Goal: Information Seeking & Learning: Learn about a topic

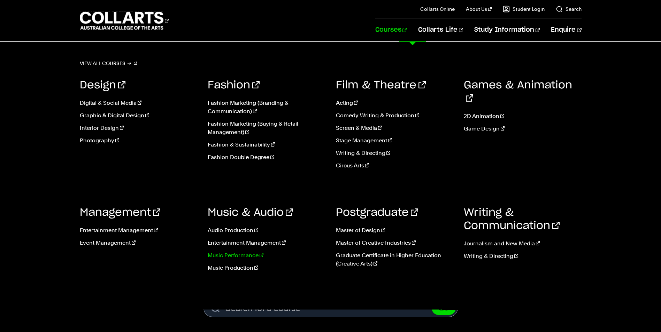
click at [239, 257] on link "Music Performance" at bounding box center [267, 256] width 118 height 8
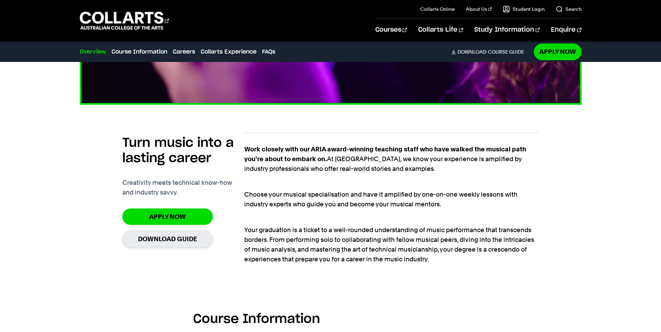
scroll to position [418, 0]
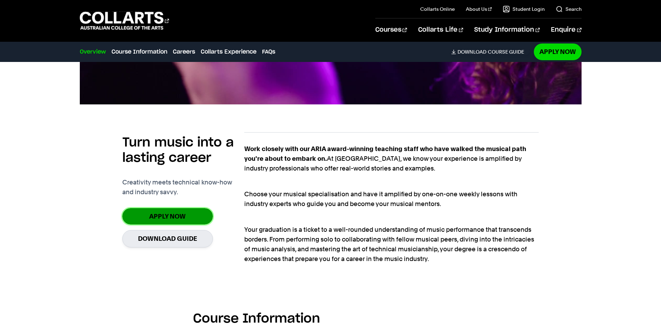
click at [172, 214] on link "Apply Now" at bounding box center [167, 216] width 91 height 16
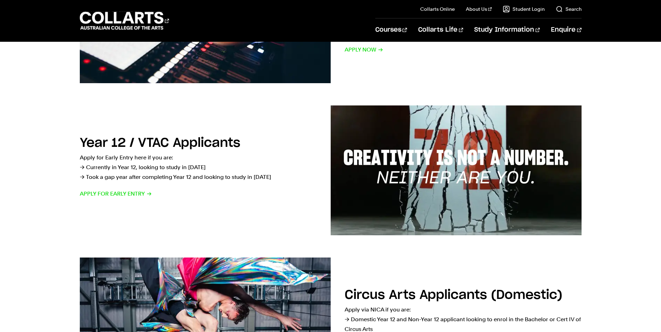
scroll to position [174, 0]
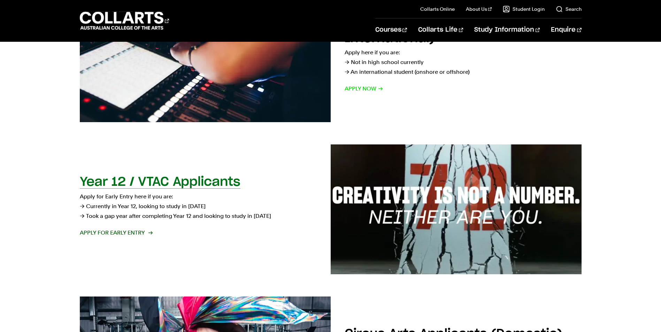
click at [143, 207] on p "Apply for Early Entry here if you are: → Currently in Year 12, looking to study…" at bounding box center [198, 206] width 237 height 29
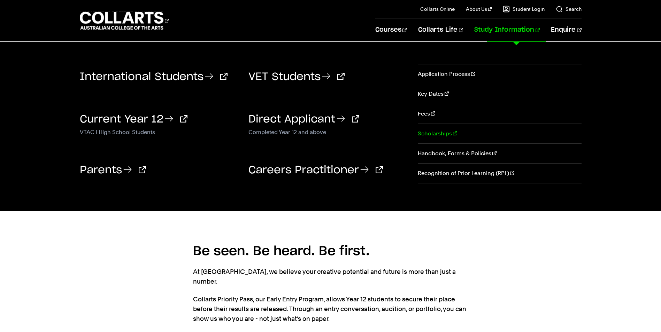
click at [433, 132] on link "Scholarships" at bounding box center [499, 134] width 163 height 20
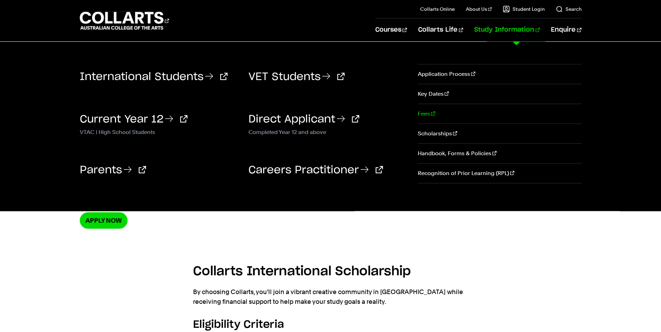
click at [428, 112] on link "Fees" at bounding box center [499, 114] width 163 height 20
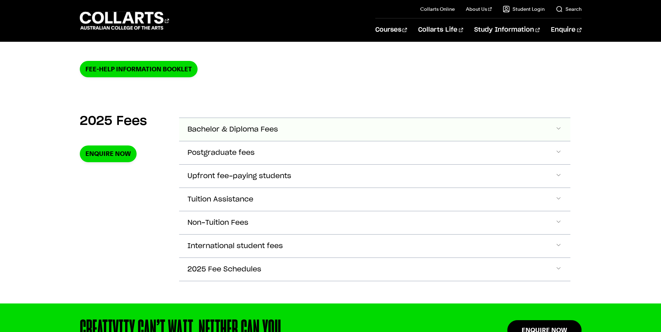
scroll to position [209, 0]
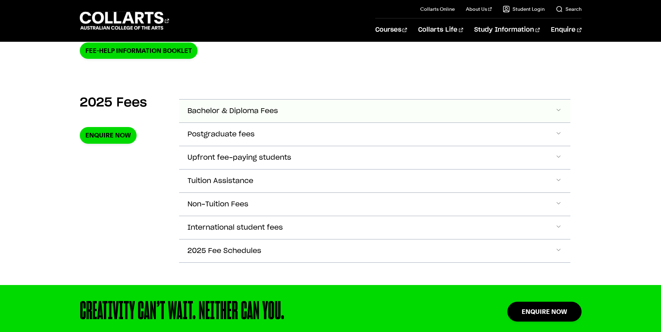
click at [239, 112] on span "Bachelor & Diploma Fees" at bounding box center [232, 111] width 91 height 8
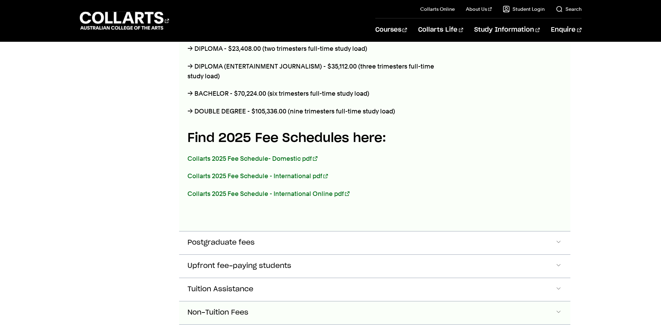
scroll to position [385, 0]
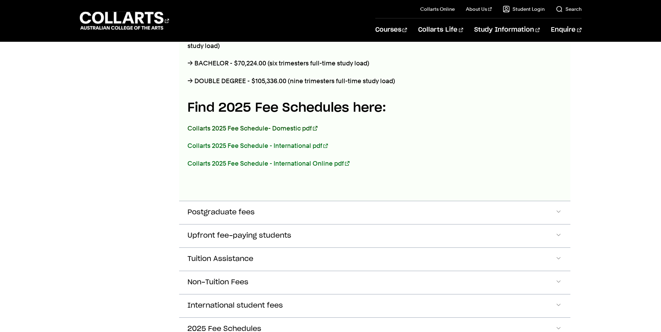
click at [259, 127] on link "Collarts 2025 Fee Schedule- Domestic pdf" at bounding box center [252, 128] width 130 height 7
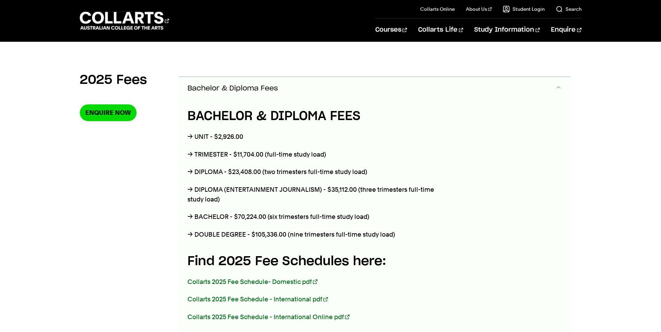
scroll to position [211, 0]
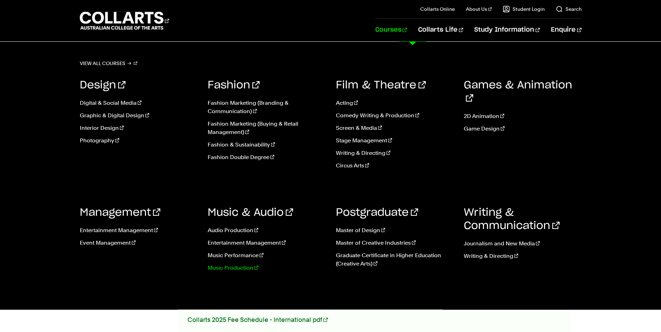
click at [223, 269] on link "Music Production" at bounding box center [267, 268] width 118 height 8
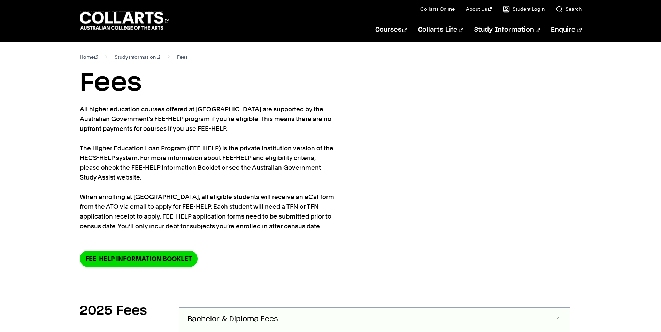
scroll to position [0, 0]
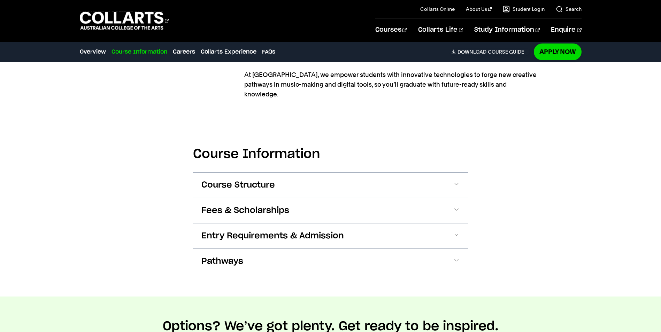
scroll to position [871, 0]
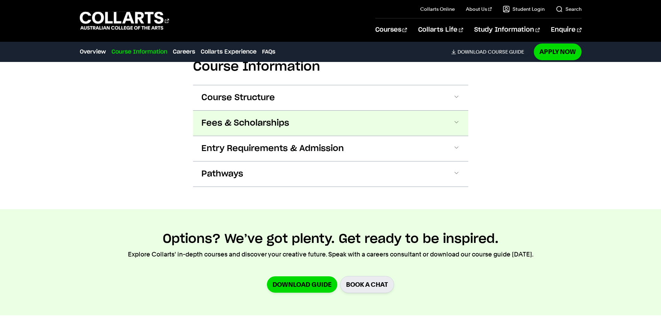
click at [252, 118] on span "Fees & Scholarships" at bounding box center [245, 123] width 88 height 11
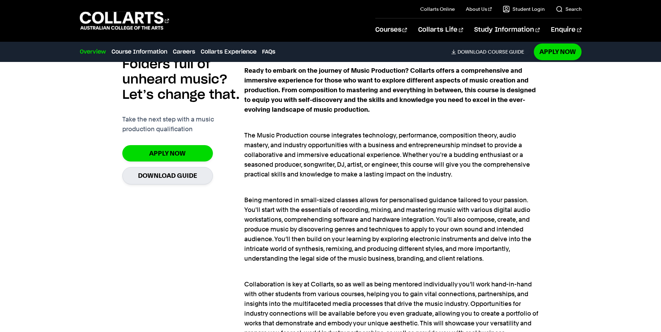
scroll to position [352, 0]
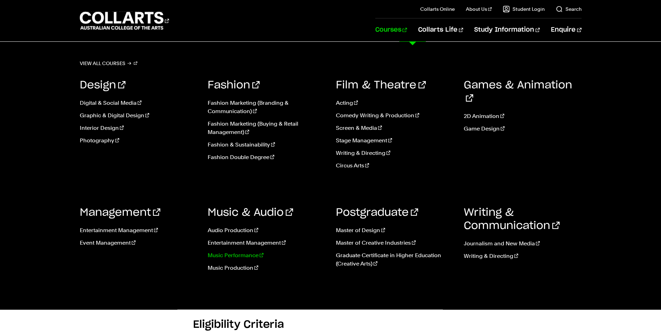
click at [237, 258] on link "Music Performance" at bounding box center [267, 256] width 118 height 8
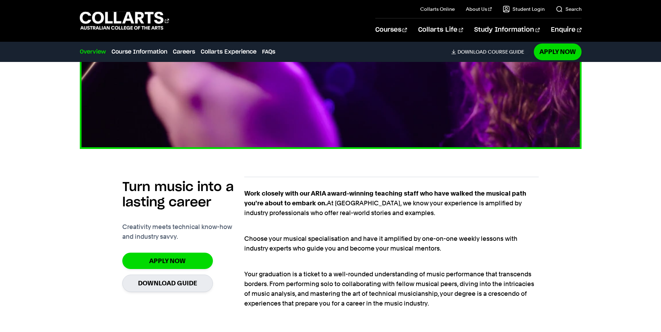
scroll to position [383, 0]
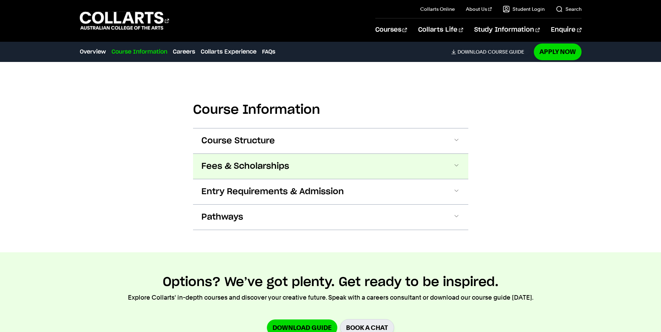
click at [262, 163] on span "Fees & Scholarships" at bounding box center [245, 166] width 88 height 11
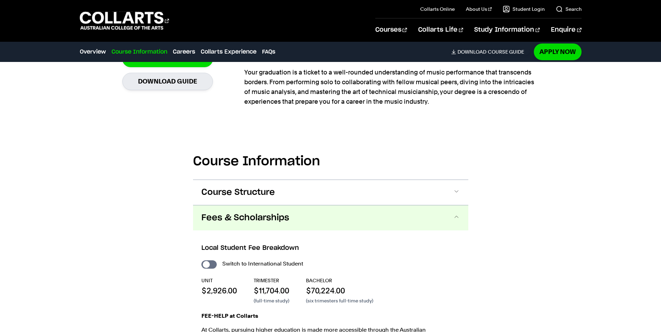
scroll to position [592, 0]
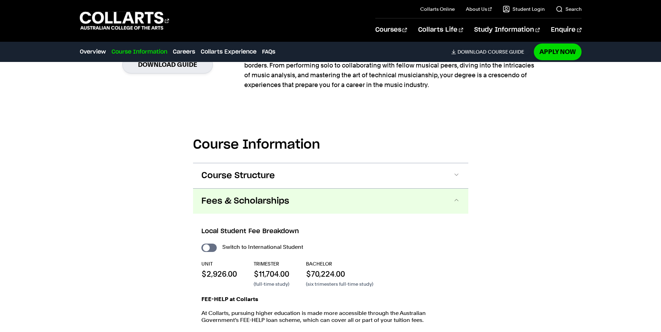
click at [255, 194] on button "Fees & Scholarships" at bounding box center [330, 201] width 275 height 25
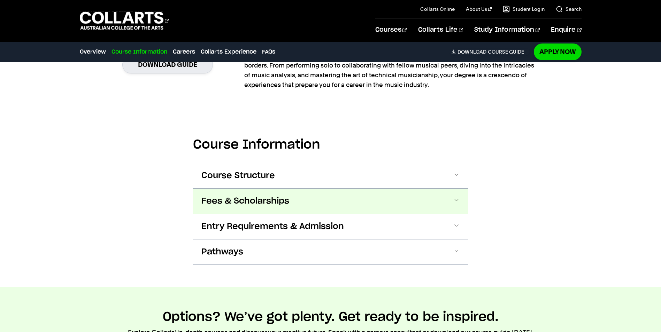
click at [255, 198] on span "Fees & Scholarships" at bounding box center [245, 201] width 88 height 11
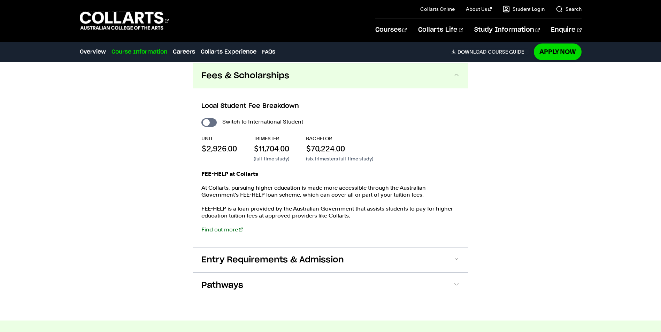
scroll to position [718, 0]
click at [229, 230] on link "Find out more" at bounding box center [221, 229] width 41 height 7
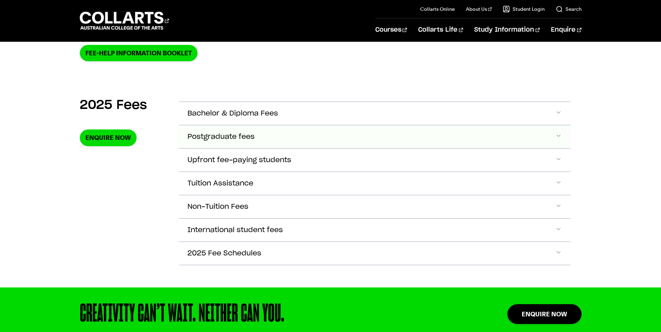
scroll to position [209, 0]
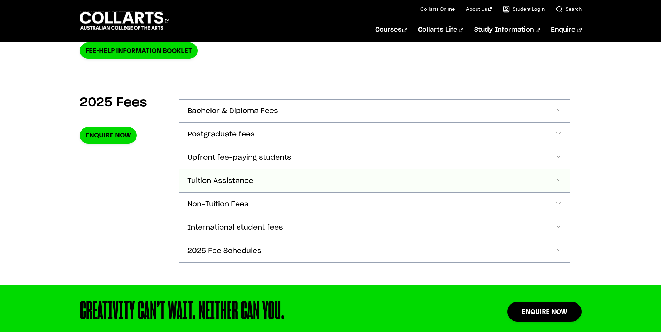
click at [215, 178] on span "Tuition Assistance" at bounding box center [220, 181] width 66 height 8
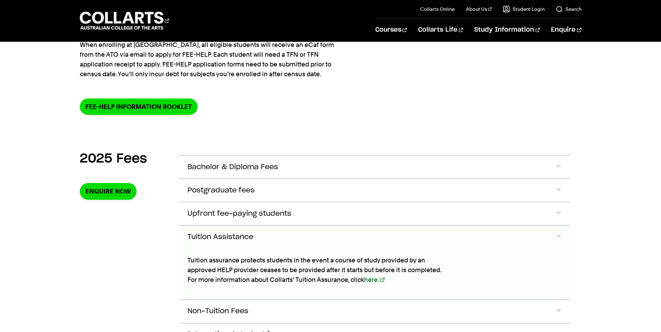
scroll to position [141, 0]
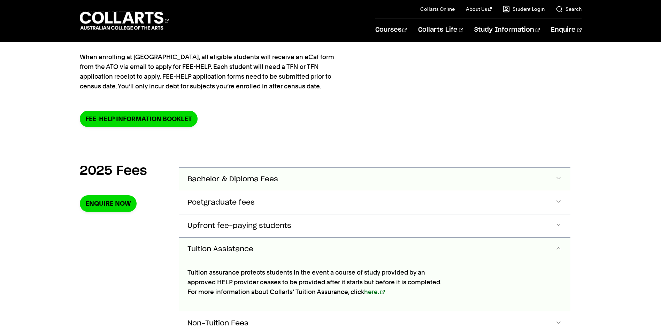
click at [249, 178] on span "Bachelor & Diploma Fees" at bounding box center [232, 180] width 91 height 8
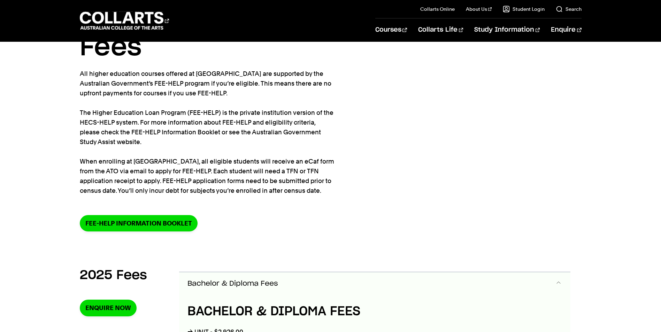
scroll to position [0, 0]
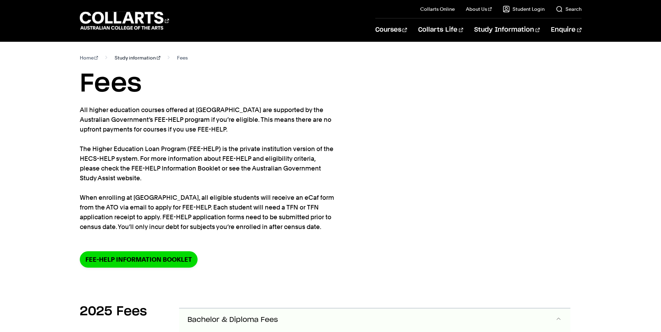
click at [120, 57] on link "Study information" at bounding box center [138, 58] width 46 height 10
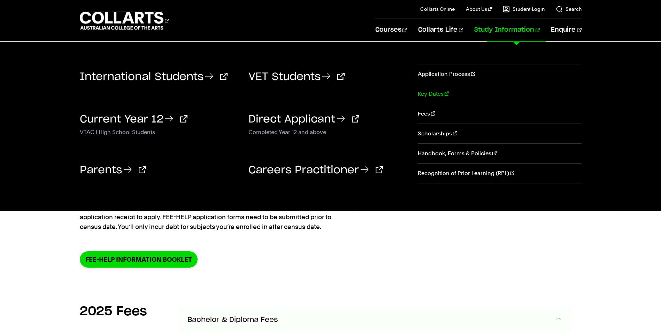
click at [425, 93] on link "Key Dates" at bounding box center [499, 94] width 163 height 20
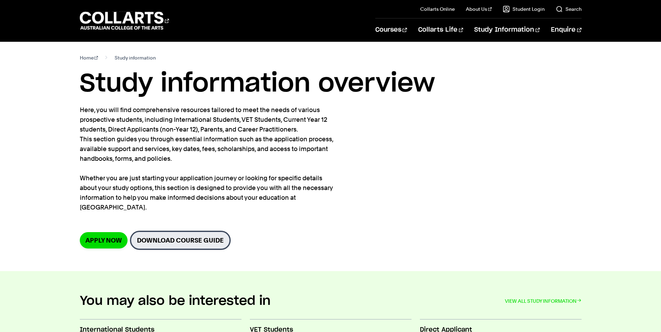
click at [183, 232] on link "Download Course Guide" at bounding box center [180, 240] width 99 height 17
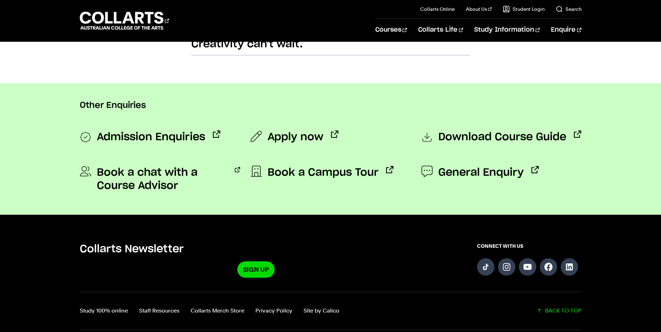
scroll to position [488, 0]
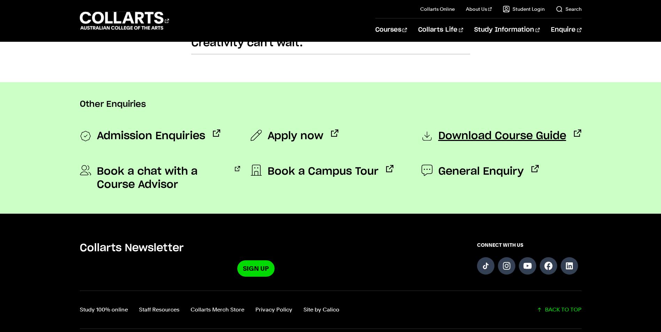
click at [486, 142] on span "Download Course Guide" at bounding box center [502, 137] width 128 height 14
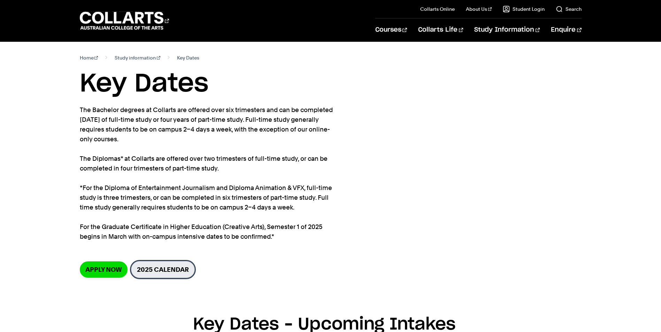
click at [174, 270] on link "2025 Calendar" at bounding box center [163, 269] width 64 height 17
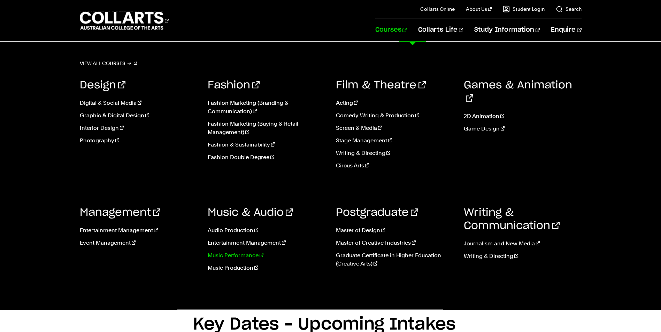
click at [242, 255] on link "Music Performance" at bounding box center [267, 256] width 118 height 8
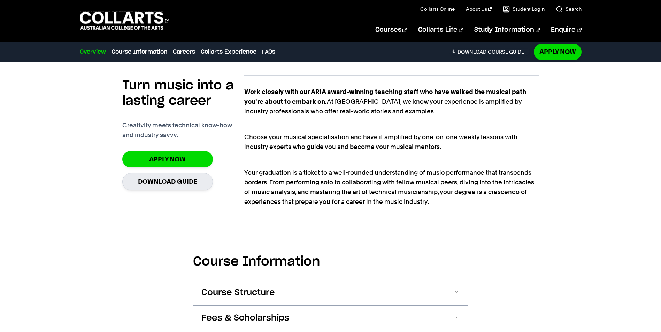
scroll to position [488, 0]
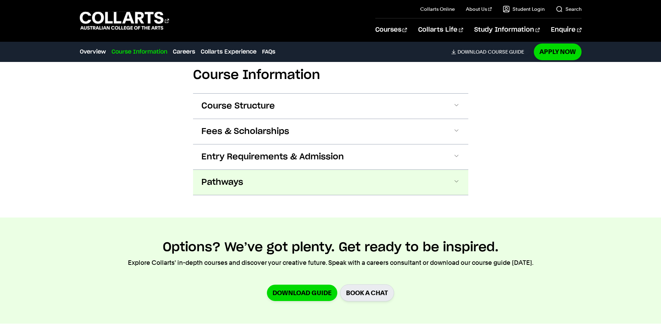
click at [240, 183] on span "Pathways" at bounding box center [222, 182] width 42 height 11
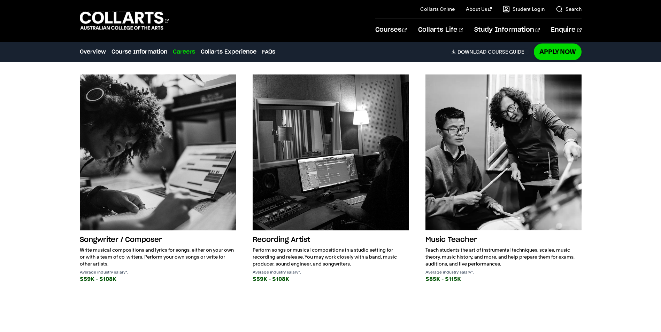
scroll to position [1048, 0]
